Goal: Find specific page/section: Find specific page/section

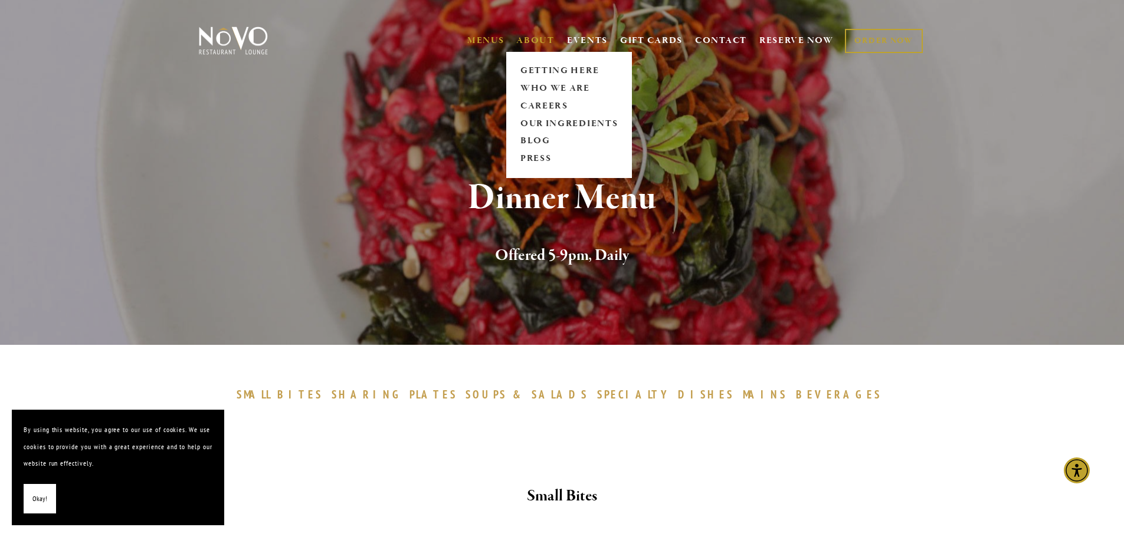
click at [528, 41] on link "ABOUT" at bounding box center [535, 41] width 38 height 12
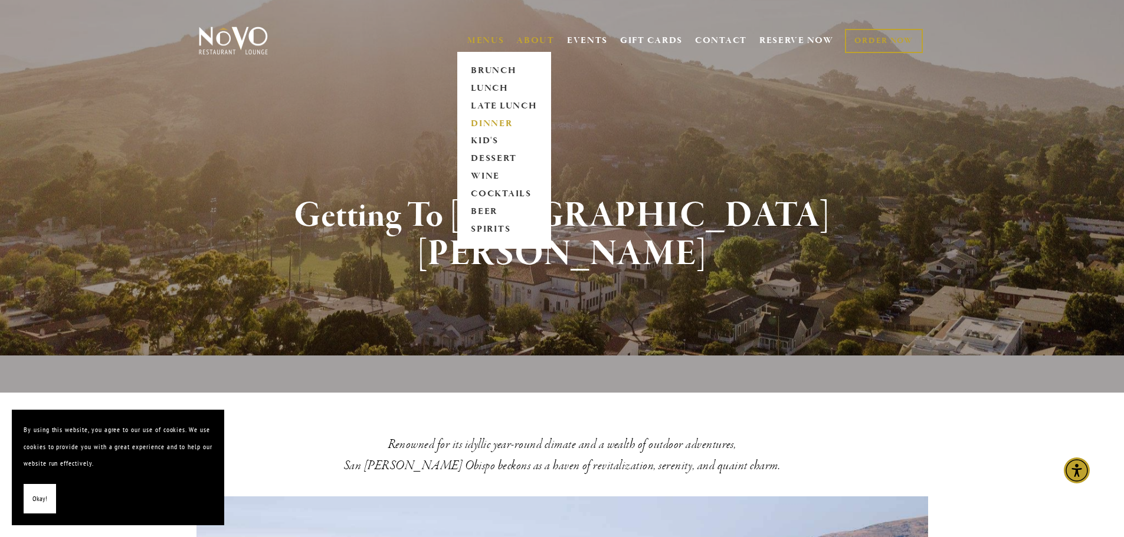
click at [489, 124] on link "DINNER" at bounding box center [504, 124] width 74 height 18
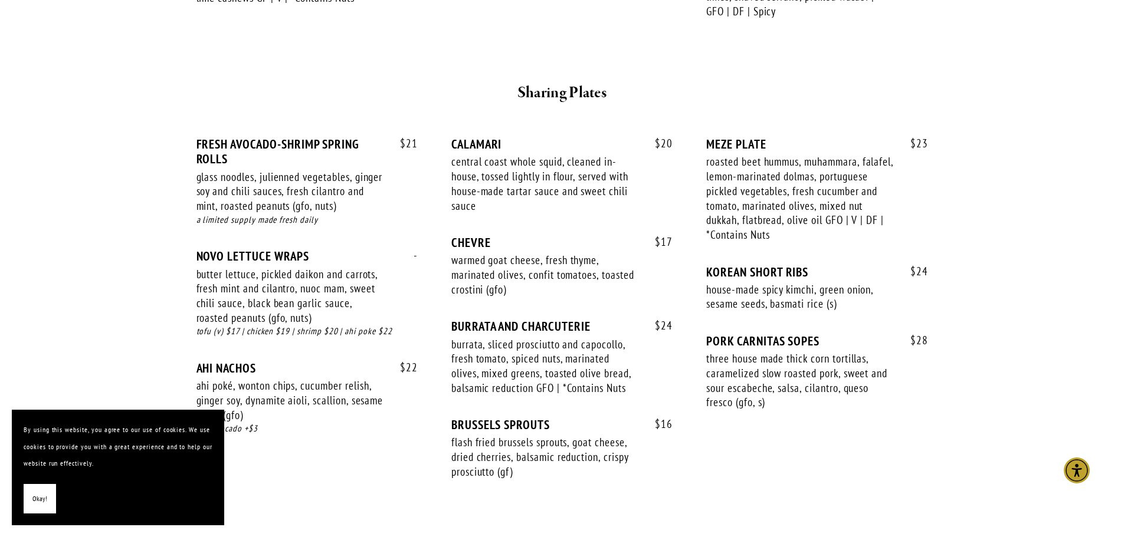
scroll to position [708, 0]
